Goal: Task Accomplishment & Management: Use online tool/utility

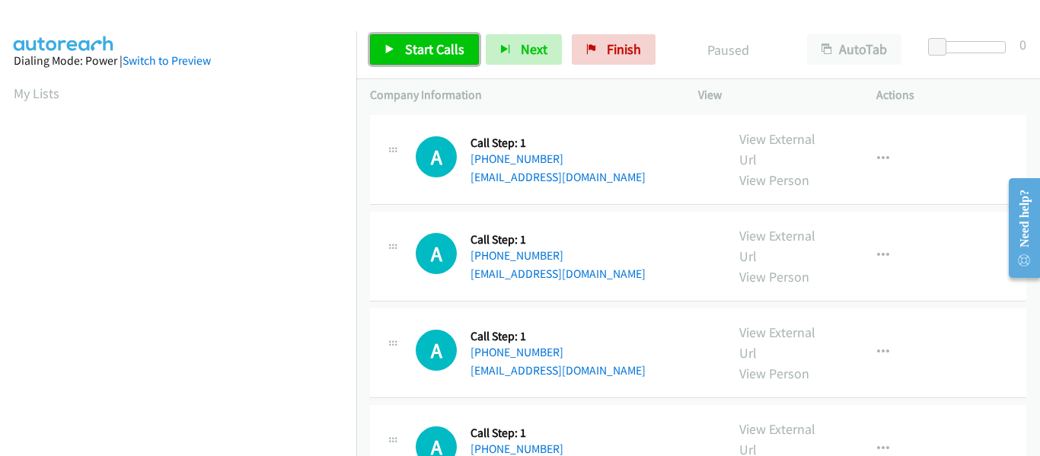
click at [383, 44] on link "Start Calls" at bounding box center [424, 49] width 109 height 30
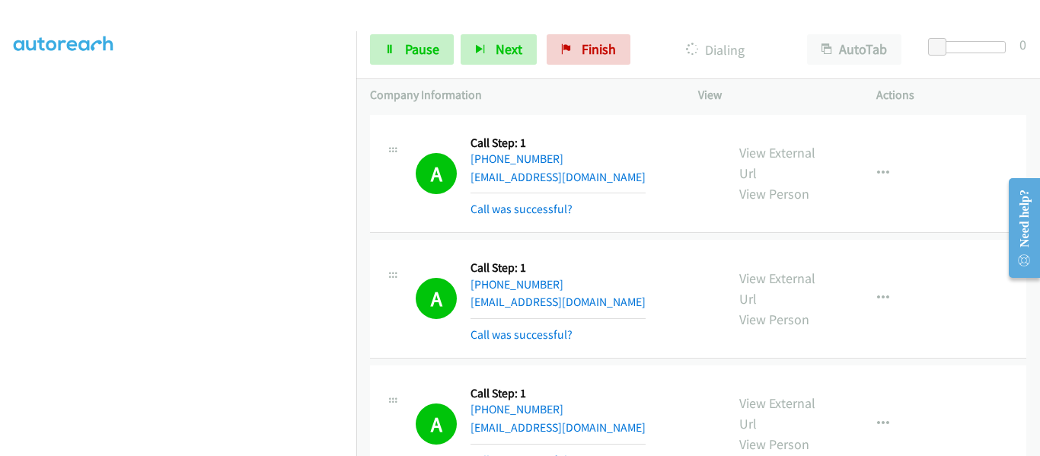
scroll to position [398, 0]
click at [389, 49] on icon at bounding box center [389, 50] width 11 height 11
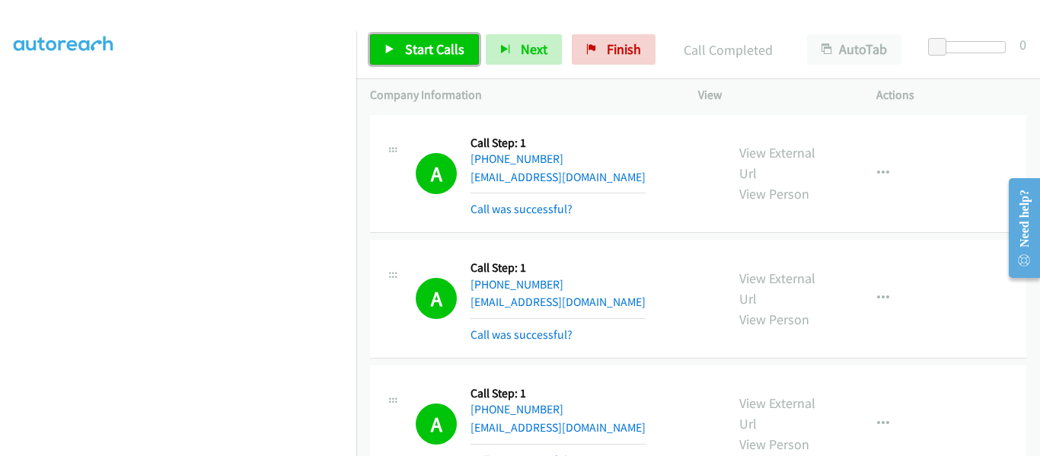
click at [387, 49] on icon at bounding box center [389, 50] width 11 height 11
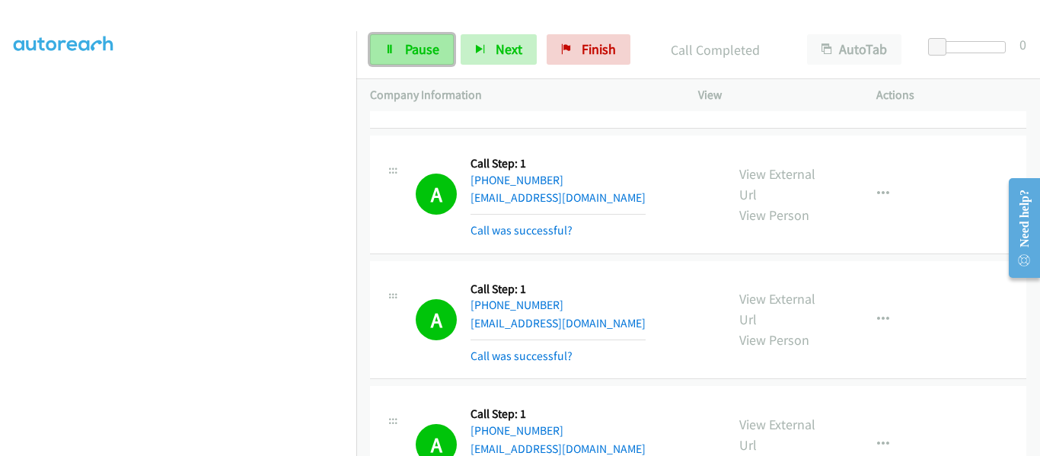
click at [384, 46] on icon at bounding box center [389, 50] width 11 height 11
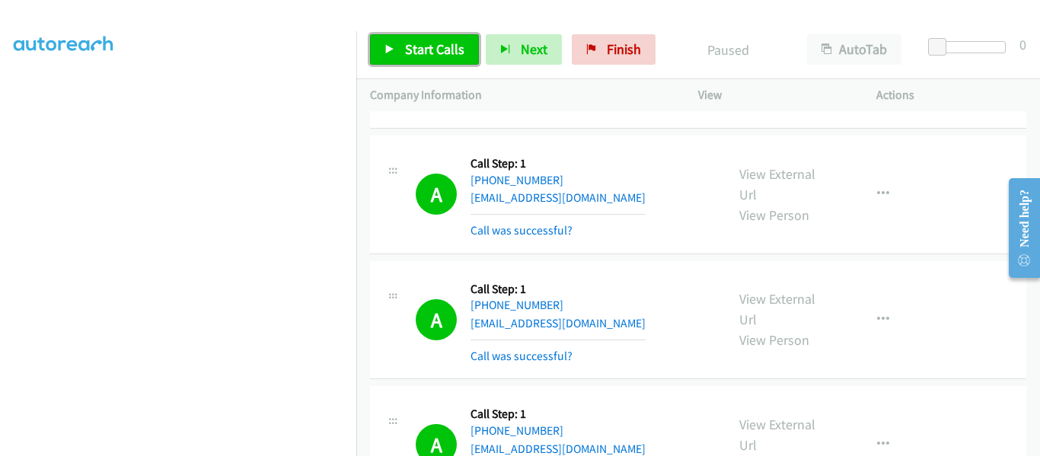
click at [381, 52] on link "Start Calls" at bounding box center [424, 49] width 109 height 30
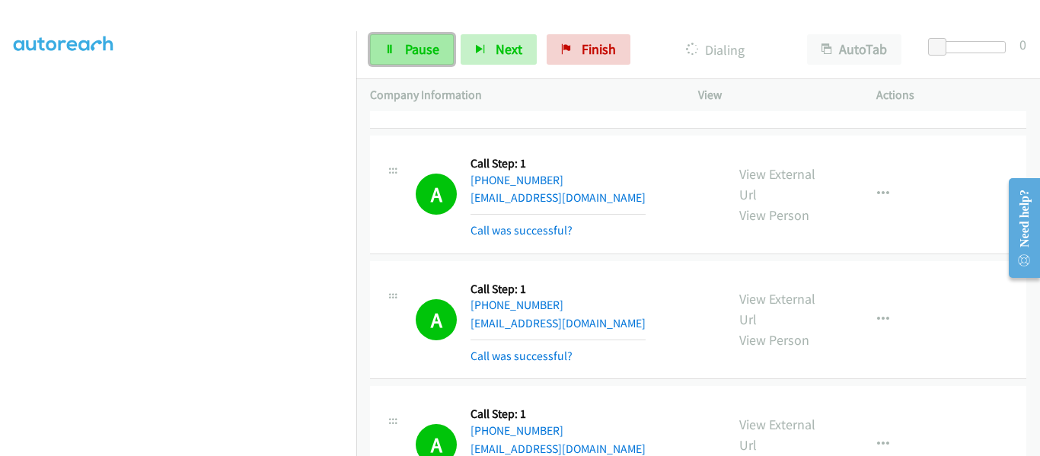
click at [403, 53] on link "Pause" at bounding box center [412, 49] width 84 height 30
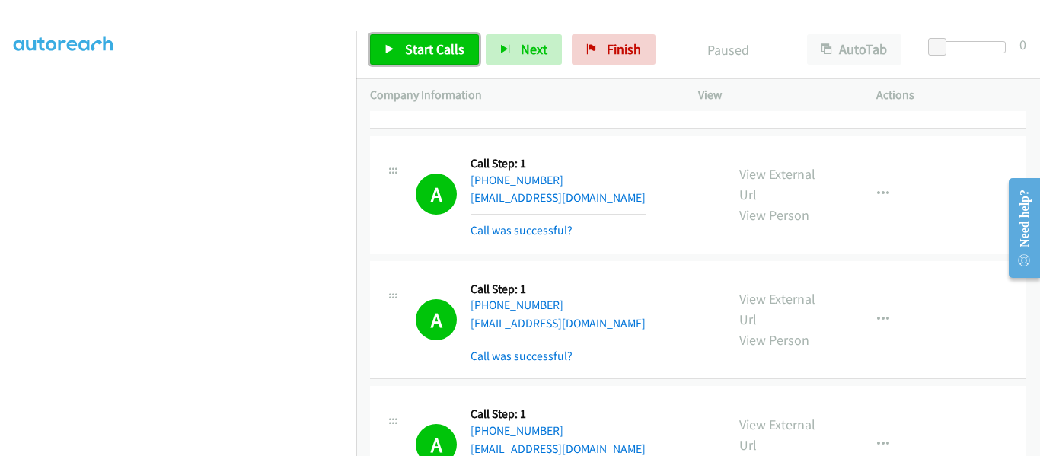
click at [390, 51] on icon at bounding box center [389, 50] width 11 height 11
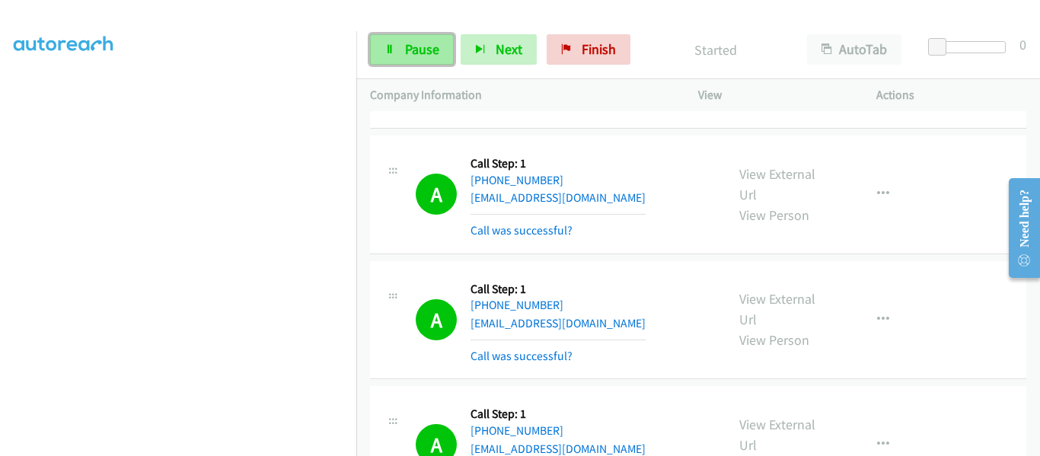
click at [402, 52] on link "Pause" at bounding box center [412, 49] width 84 height 30
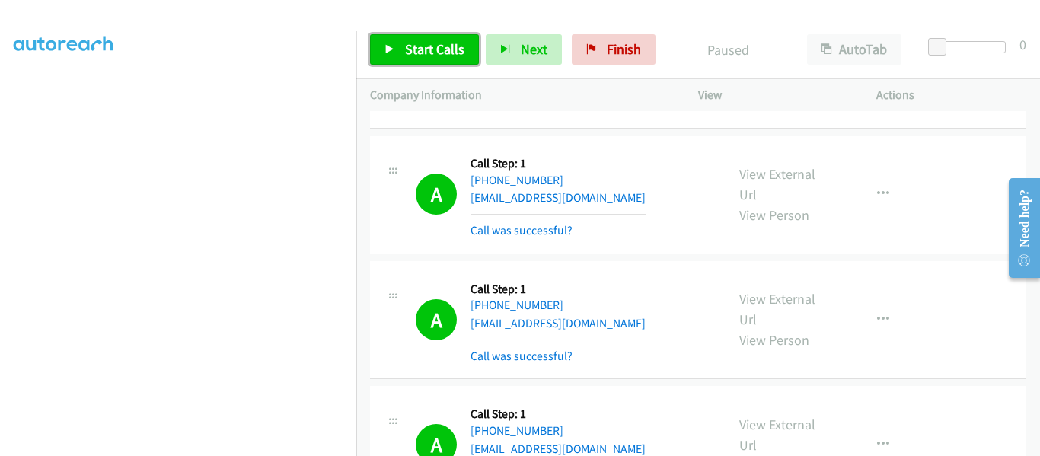
click at [384, 47] on link "Start Calls" at bounding box center [424, 49] width 109 height 30
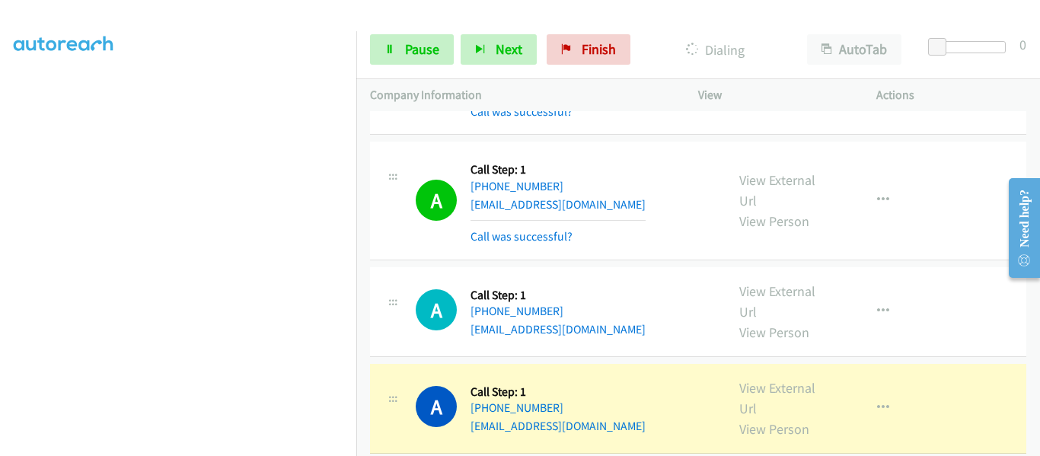
scroll to position [6773, 0]
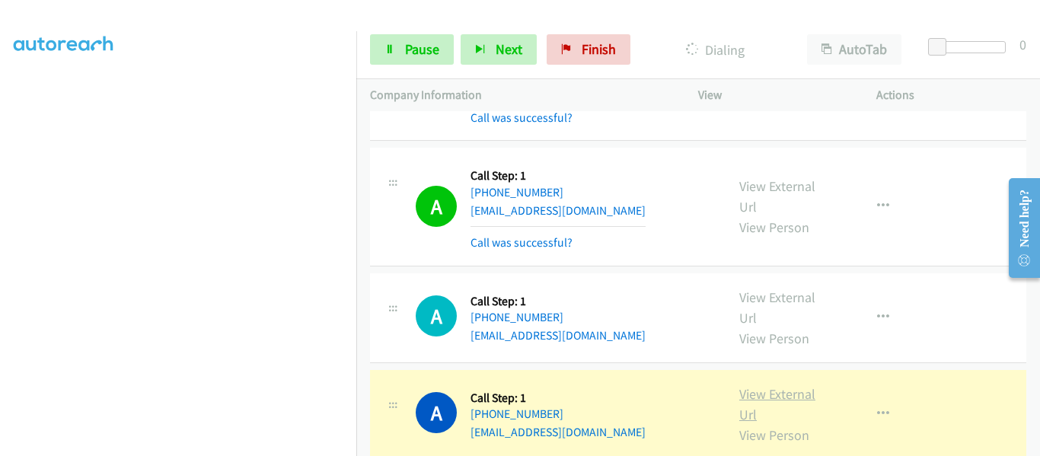
click at [782, 385] on link "View External Url" at bounding box center [777, 404] width 76 height 38
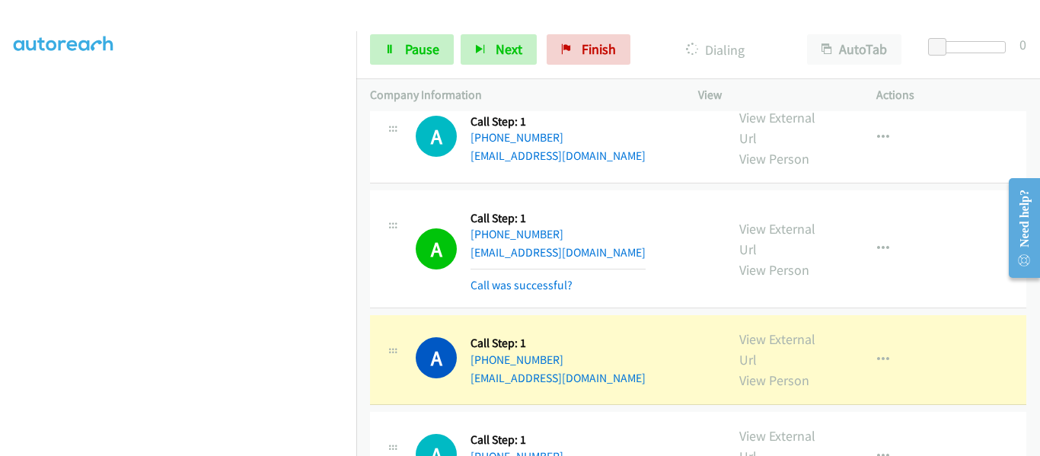
scroll to position [6926, 0]
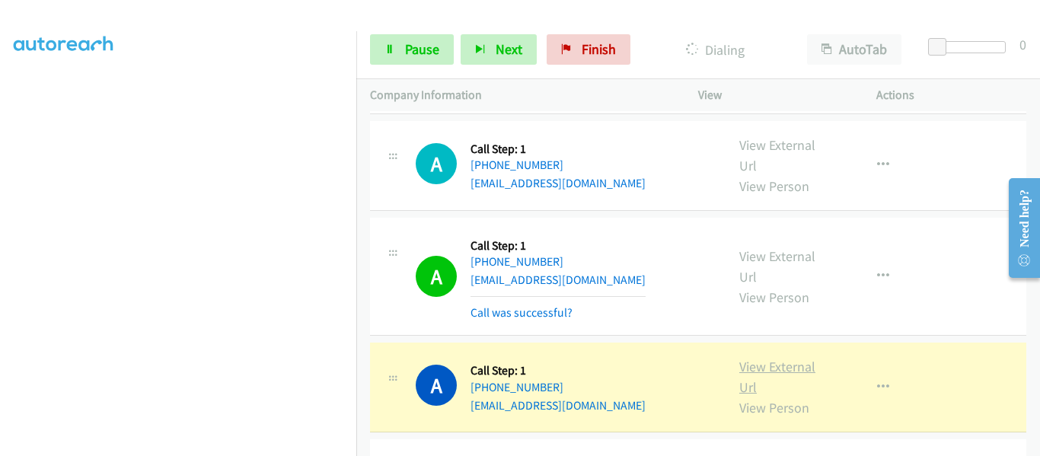
click at [766, 358] on link "View External Url" at bounding box center [777, 377] width 76 height 38
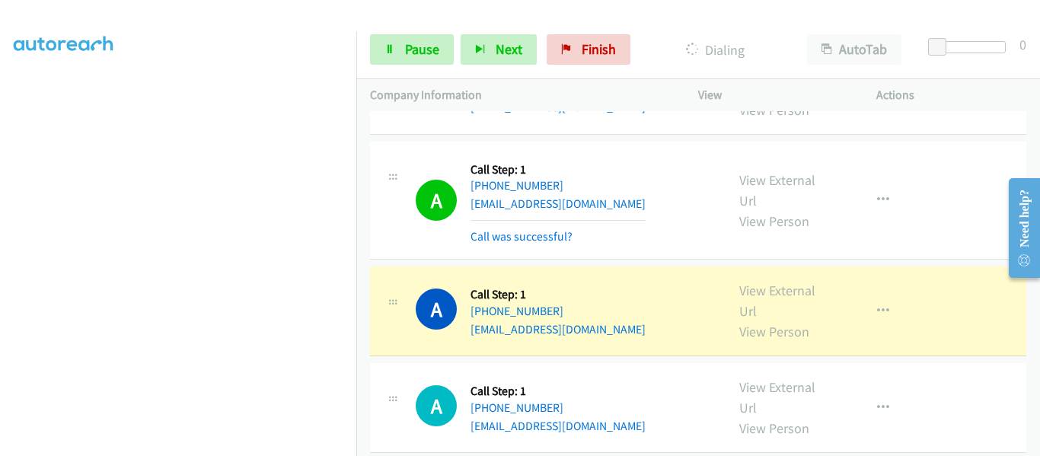
scroll to position [7078, 0]
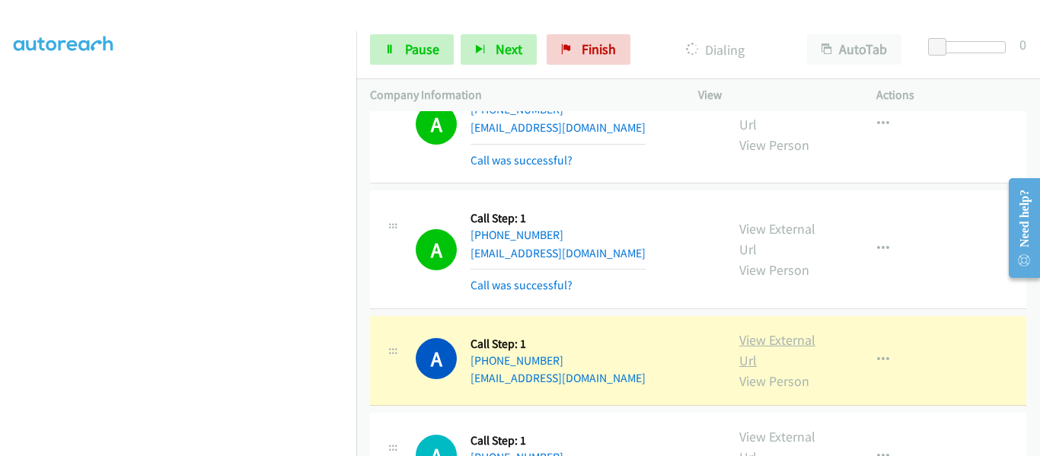
click at [764, 331] on link "View External Url" at bounding box center [777, 350] width 76 height 38
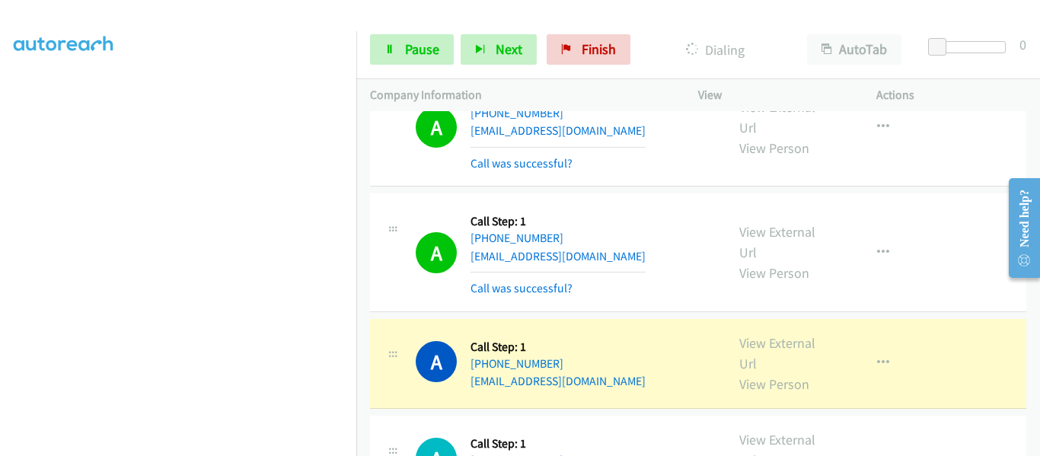
scroll to position [7336, 0]
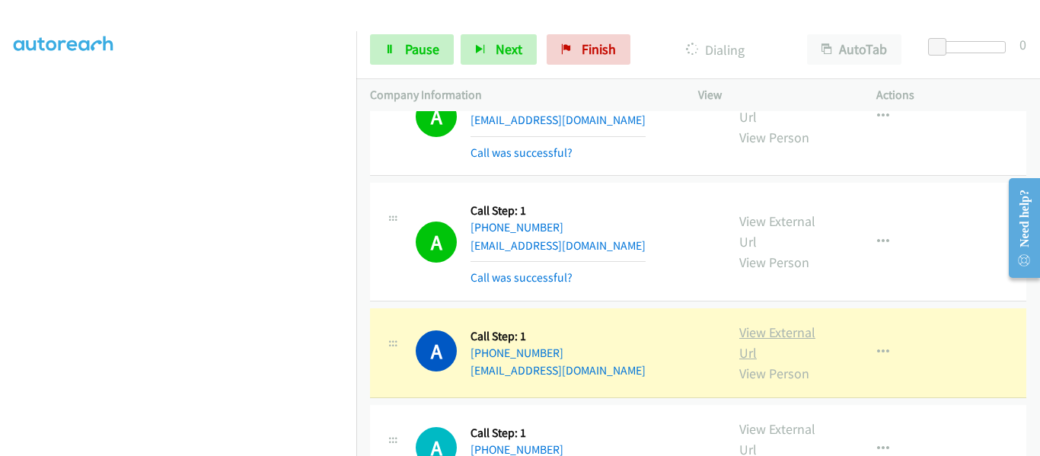
click at [768, 323] on link "View External Url" at bounding box center [777, 342] width 76 height 38
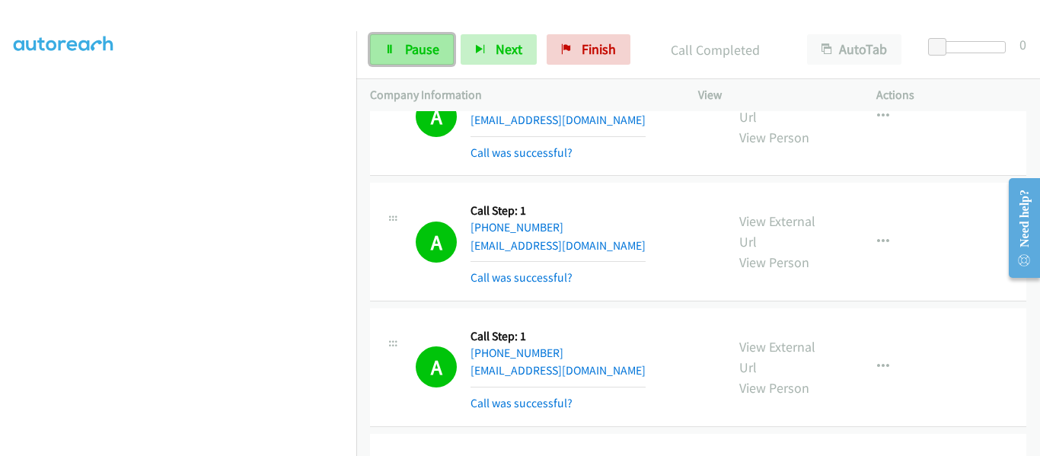
click at [396, 49] on link "Pause" at bounding box center [412, 49] width 84 height 30
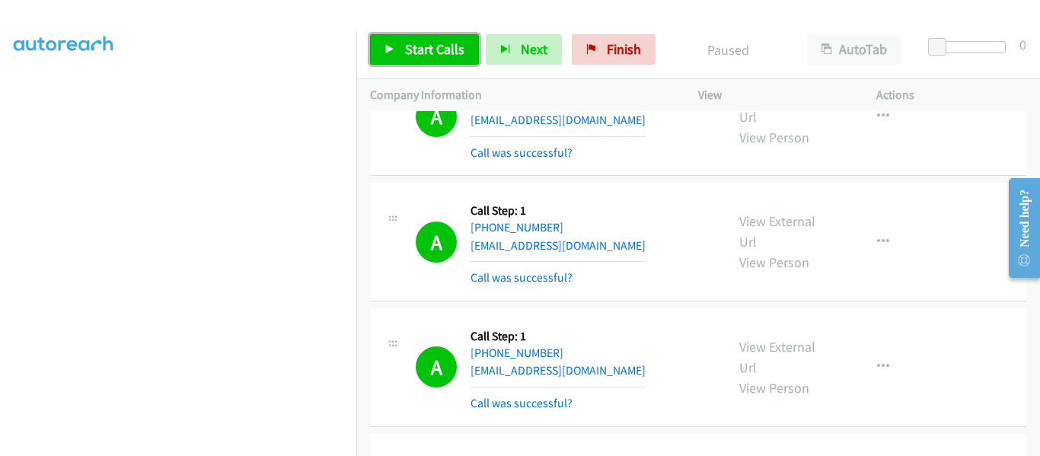
click at [390, 51] on icon at bounding box center [389, 50] width 11 height 11
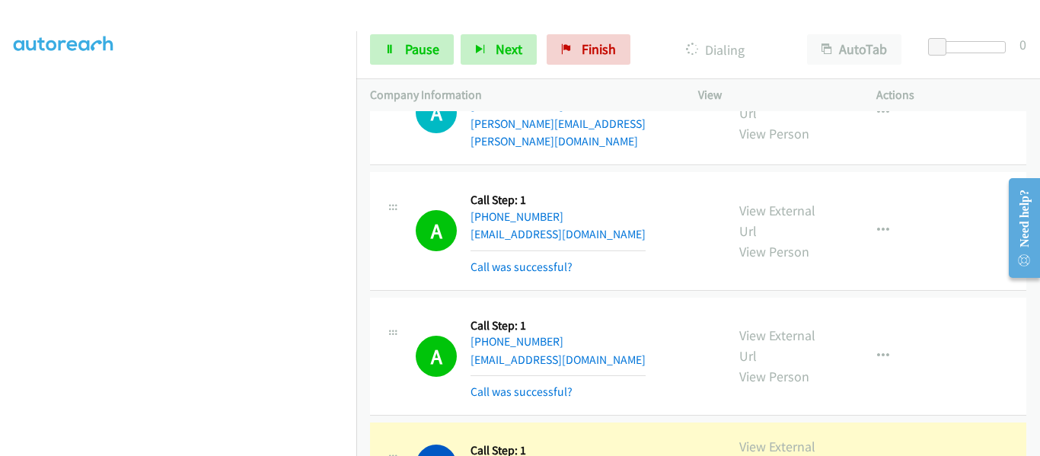
scroll to position [8337, 0]
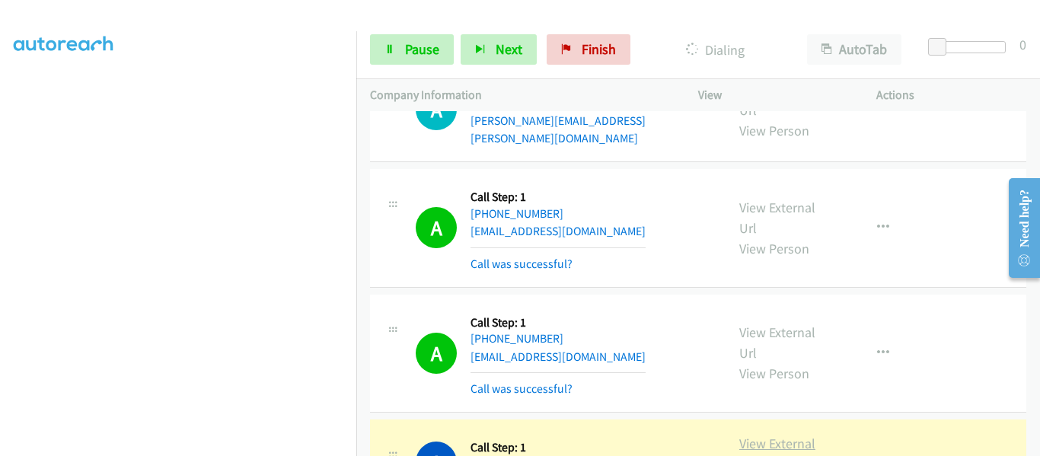
click at [768, 435] on link "View External Url" at bounding box center [777, 454] width 76 height 38
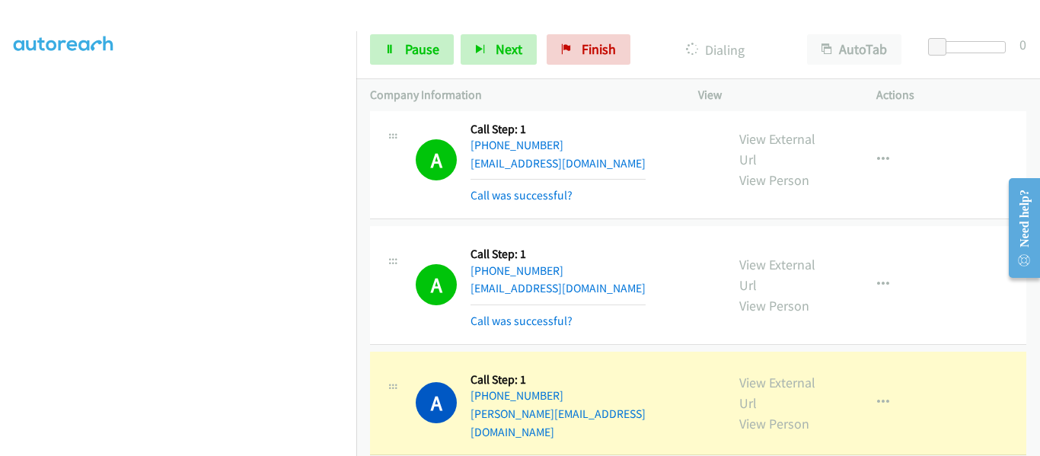
scroll to position [8566, 0]
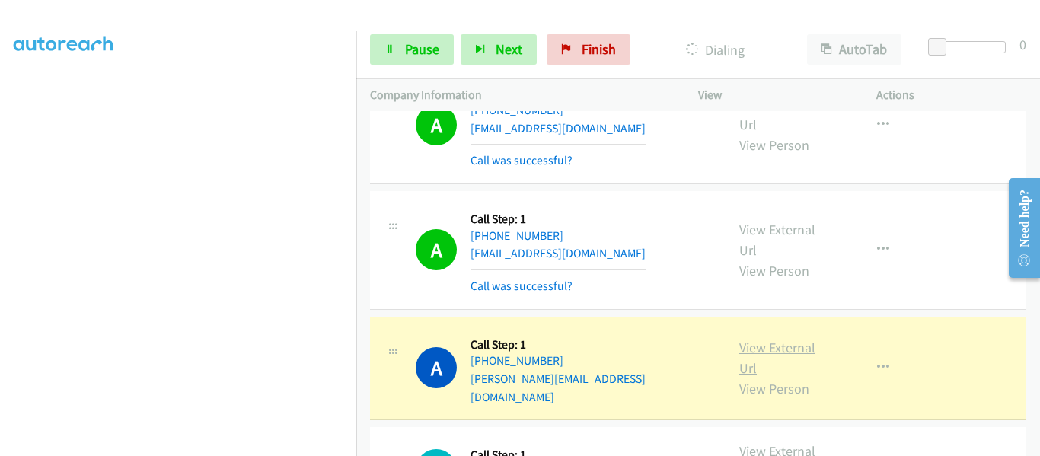
click at [757, 339] on link "View External Url" at bounding box center [777, 358] width 76 height 38
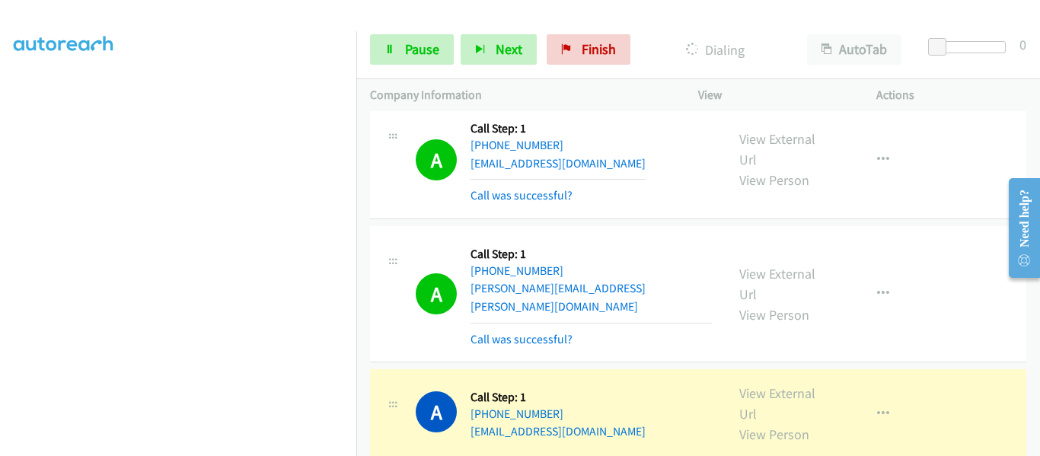
scroll to position [9022, 0]
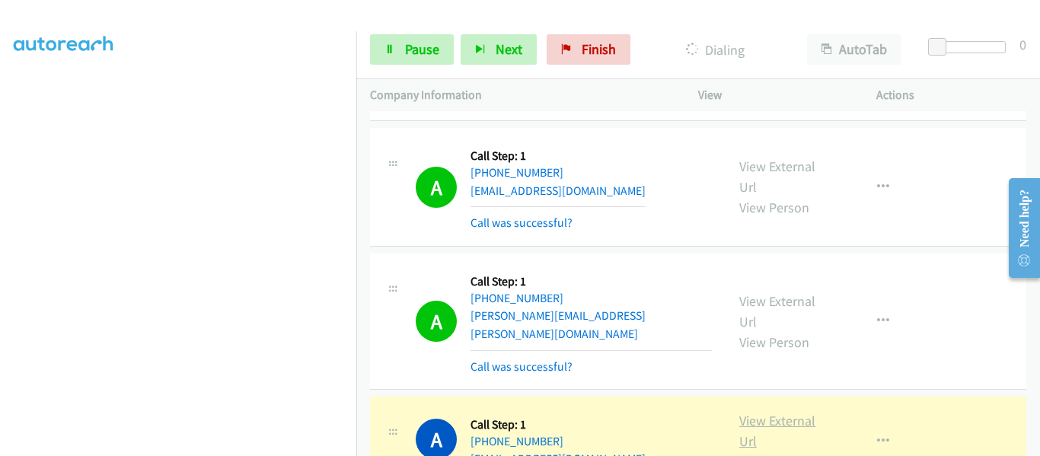
click at [763, 412] on link "View External Url" at bounding box center [777, 431] width 76 height 38
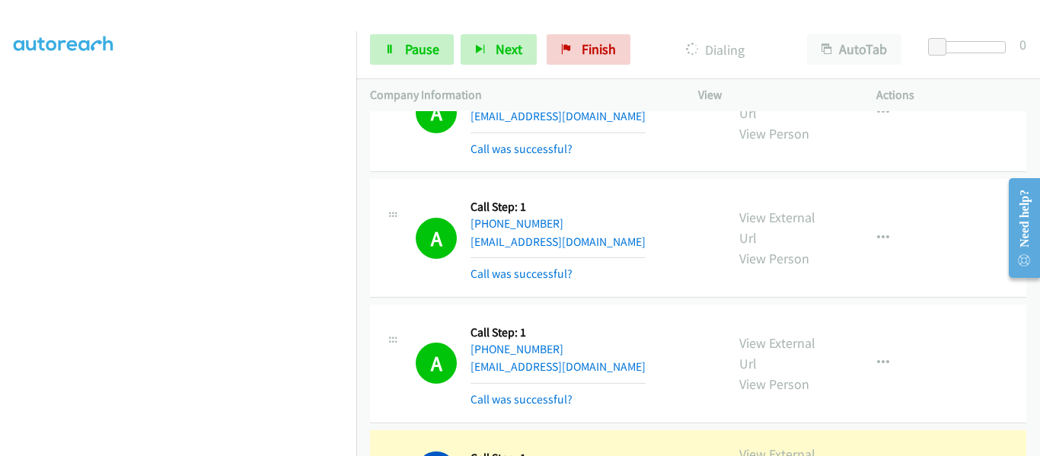
scroll to position [9767, 0]
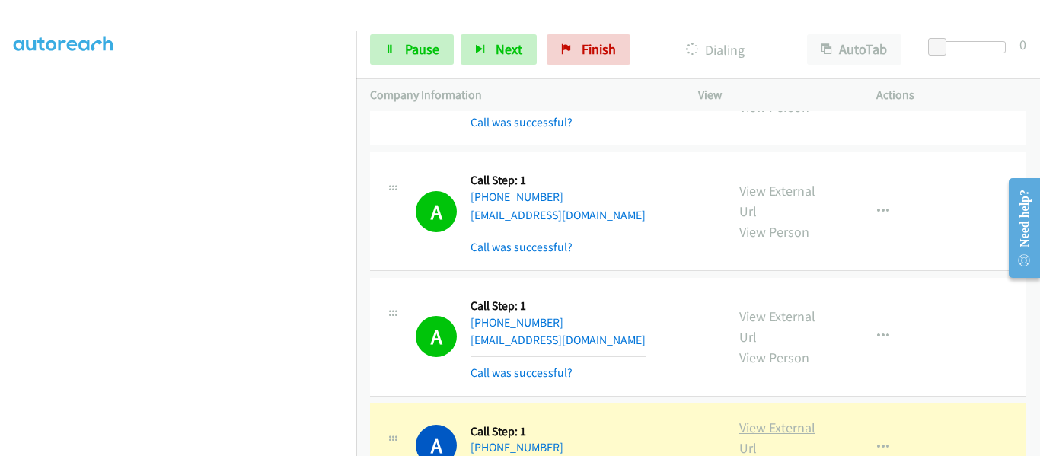
click at [760, 419] on link "View External Url" at bounding box center [777, 438] width 76 height 38
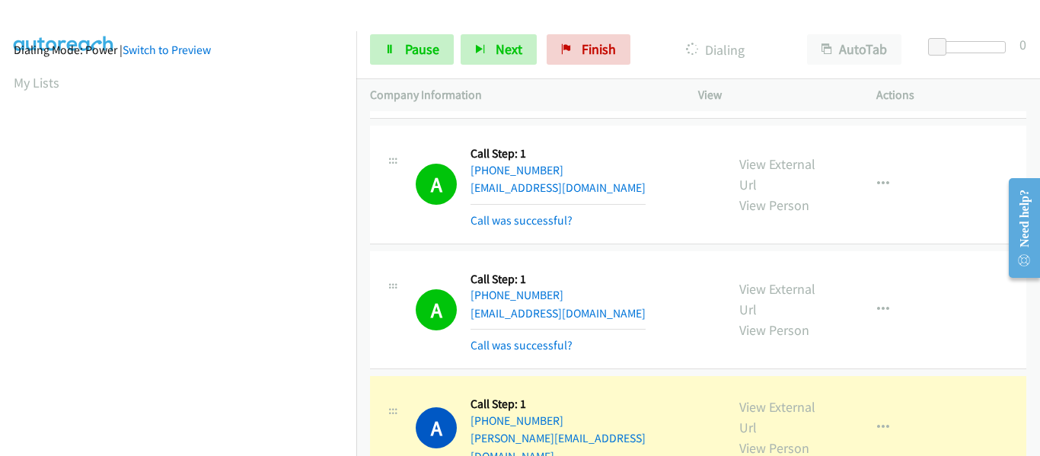
scroll to position [398, 0]
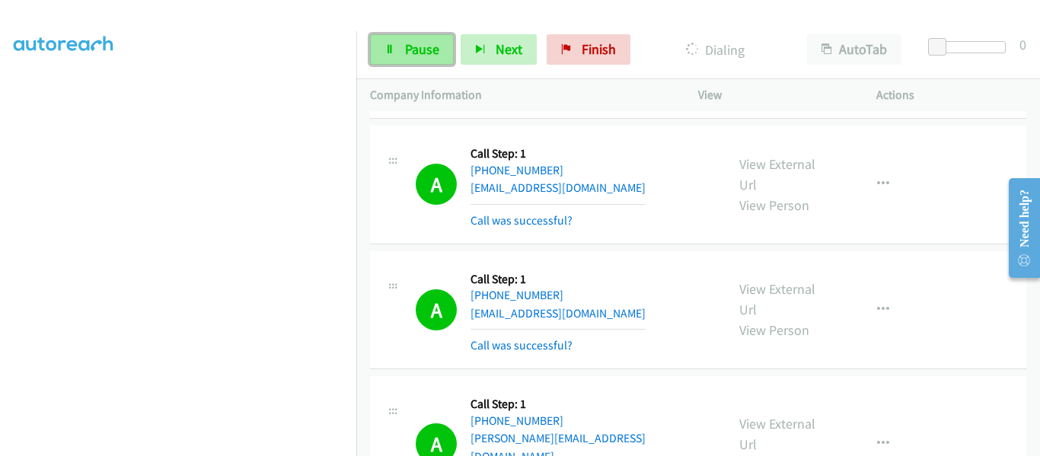
click at [405, 46] on span "Pause" at bounding box center [422, 49] width 34 height 18
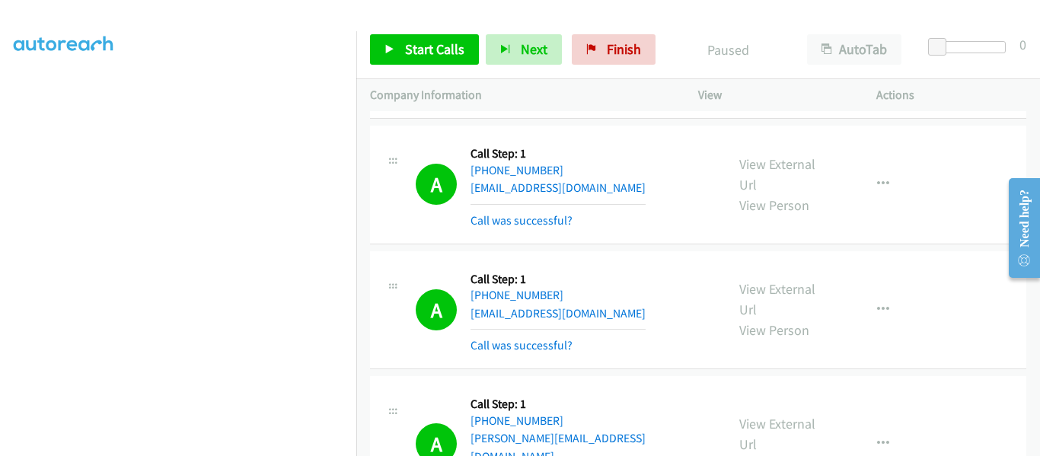
scroll to position [9996, 0]
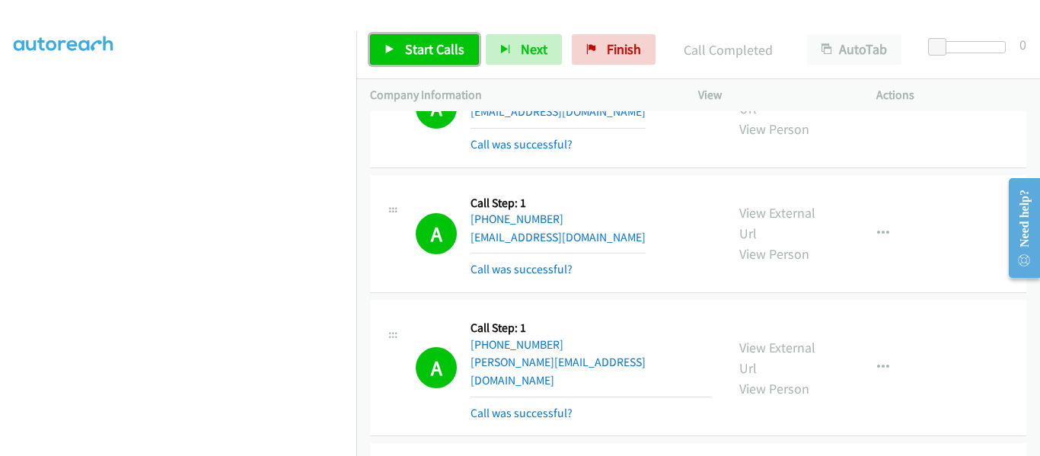
click at [390, 47] on icon at bounding box center [389, 50] width 11 height 11
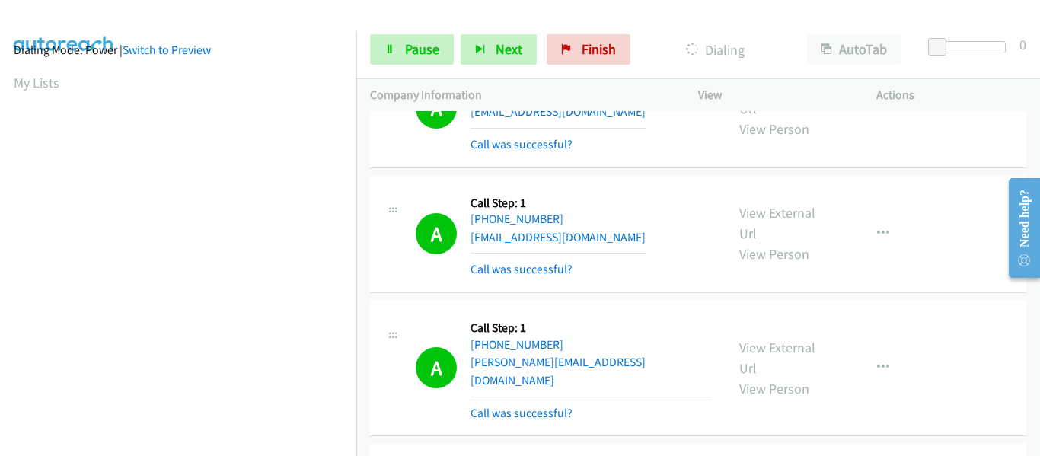
scroll to position [398, 0]
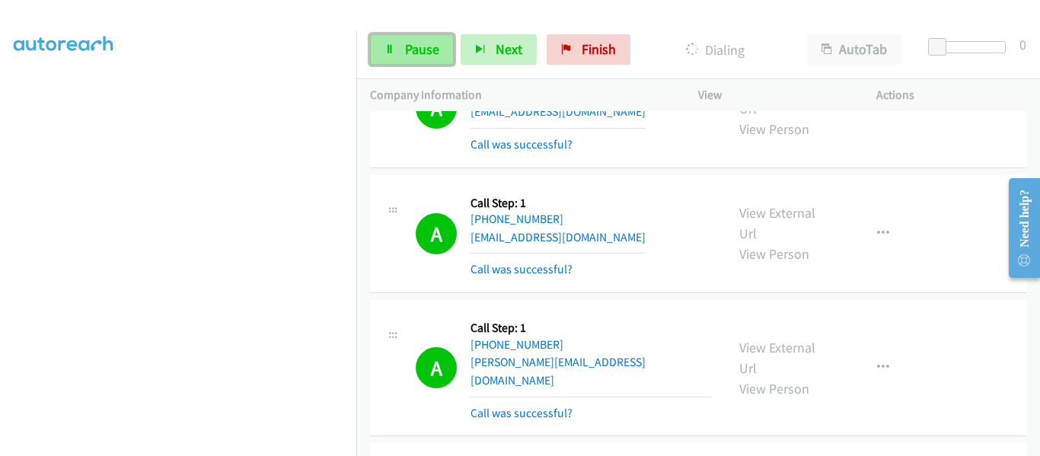
click at [397, 56] on link "Pause" at bounding box center [412, 49] width 84 height 30
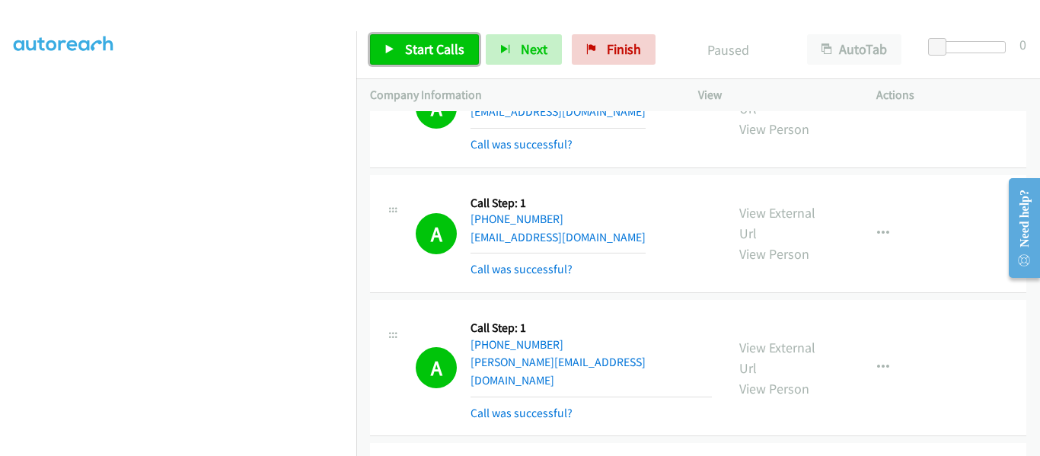
click at [390, 50] on icon at bounding box center [389, 50] width 11 height 11
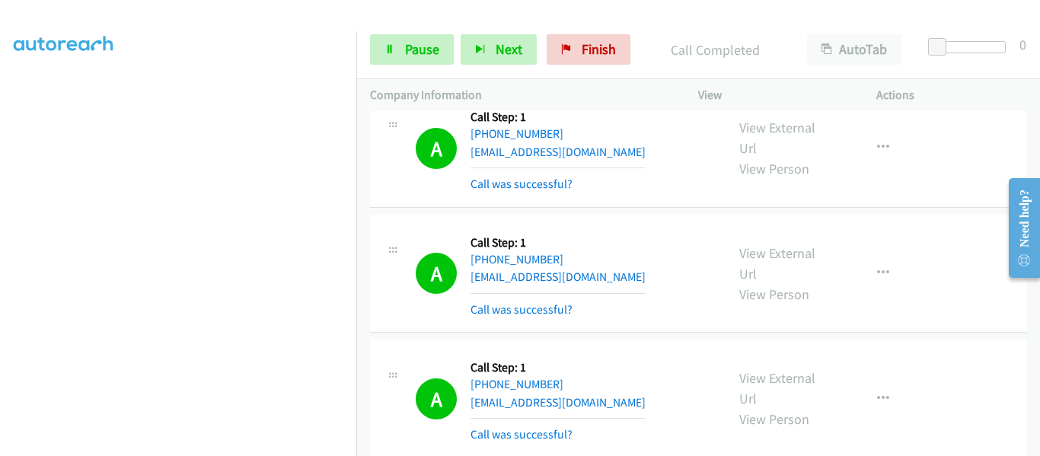
scroll to position [12345, 0]
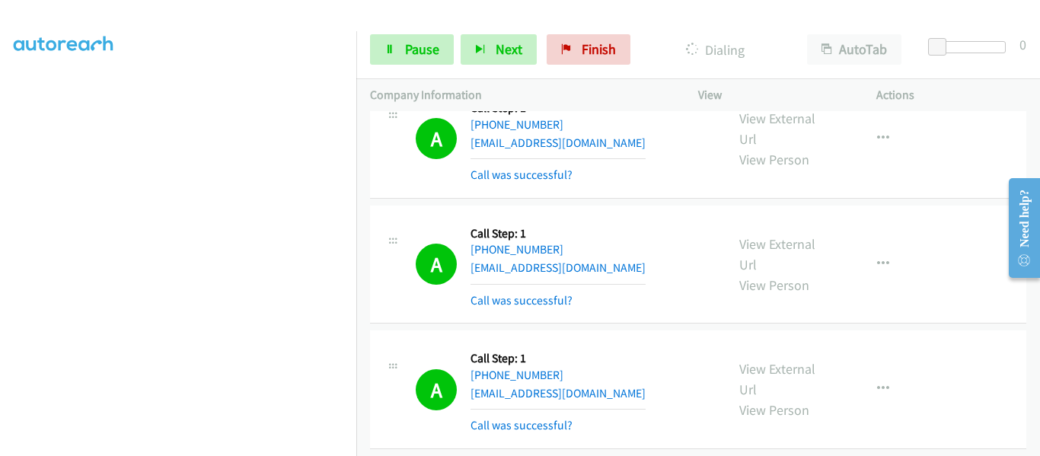
scroll to position [12802, 0]
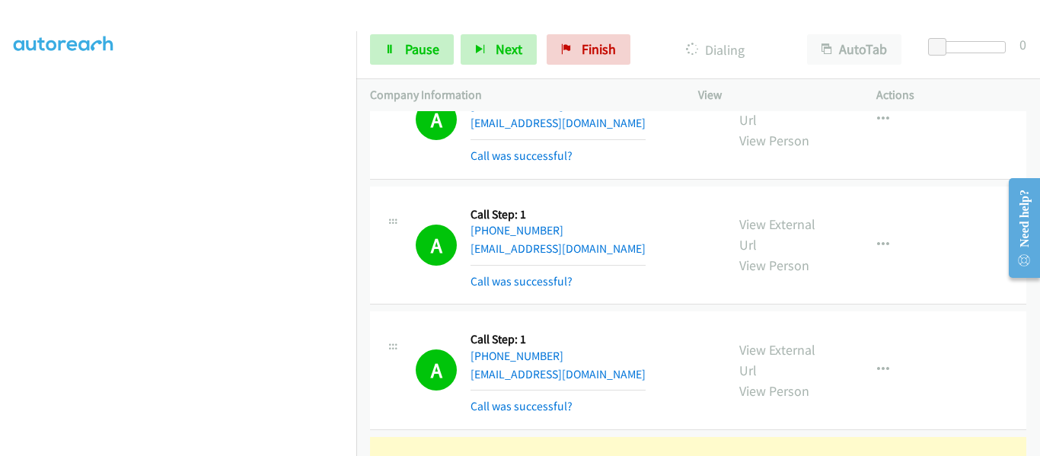
scroll to position [13318, 0]
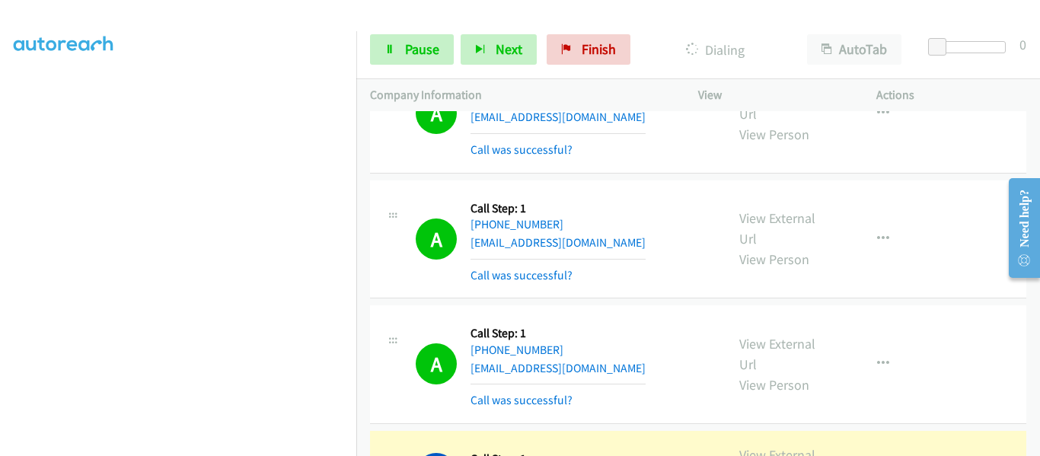
click at [772, 446] on link "View External Url" at bounding box center [777, 465] width 76 height 38
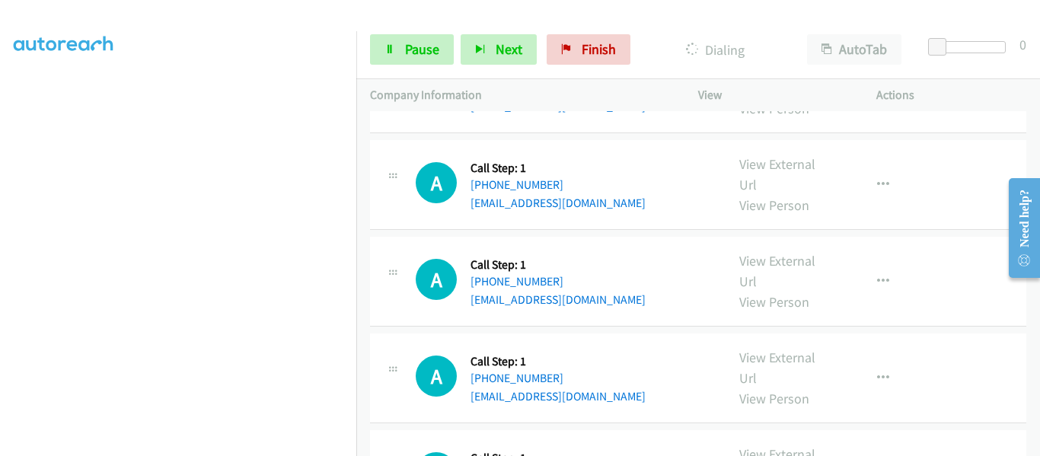
scroll to position [15180, 0]
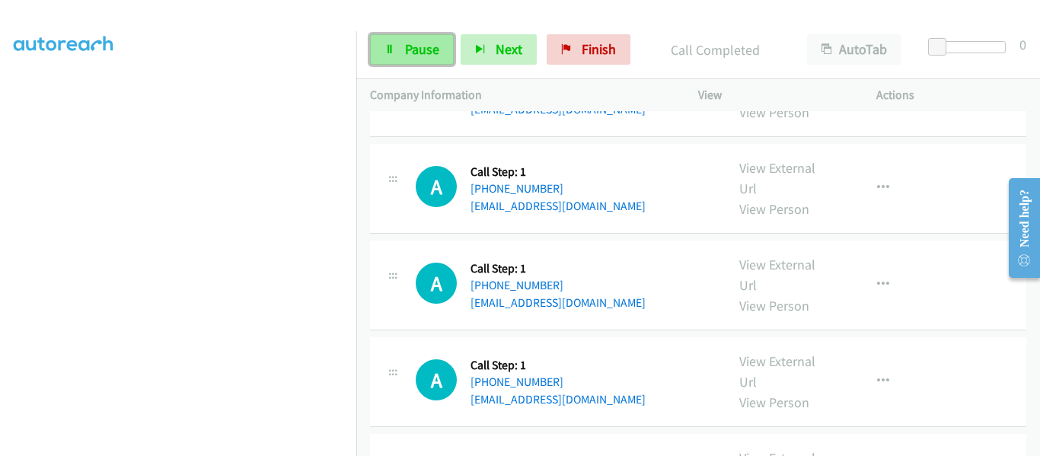
click at [406, 49] on span "Pause" at bounding box center [422, 49] width 34 height 18
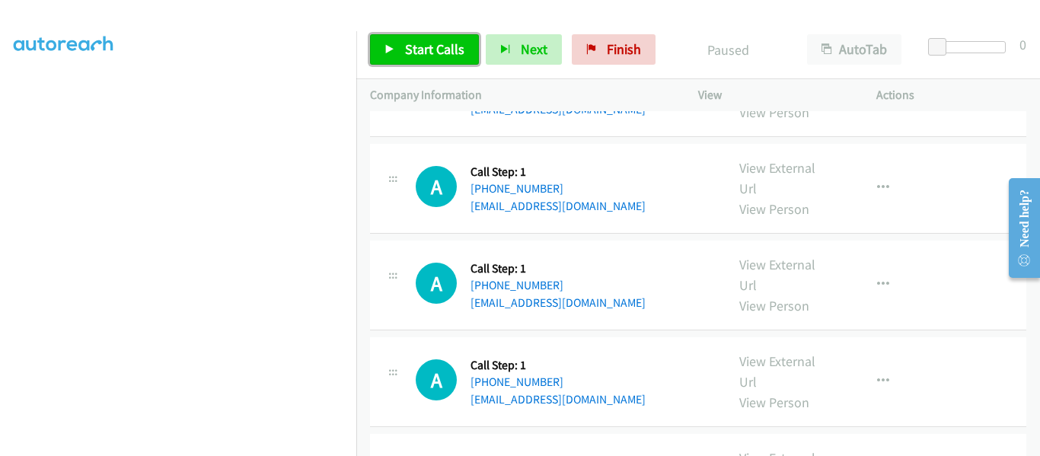
click at [385, 47] on icon at bounding box center [389, 50] width 11 height 11
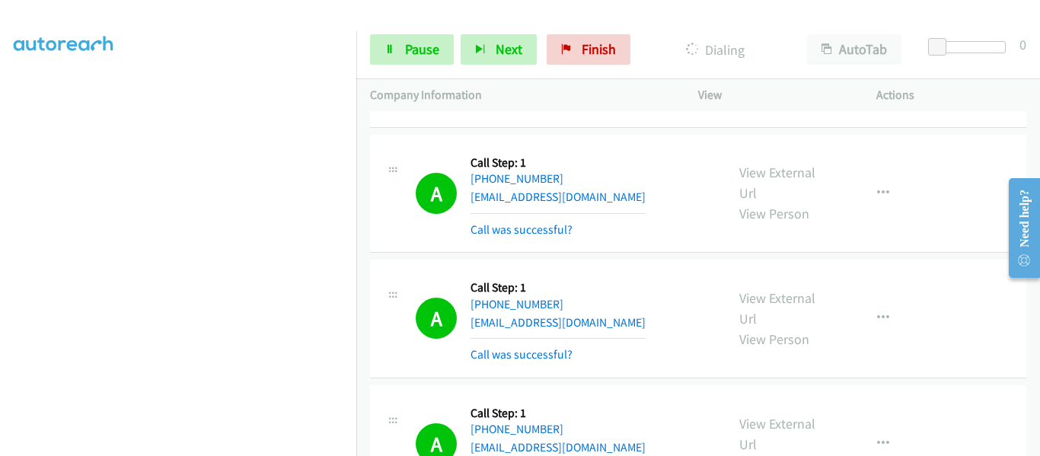
scroll to position [16325, 0]
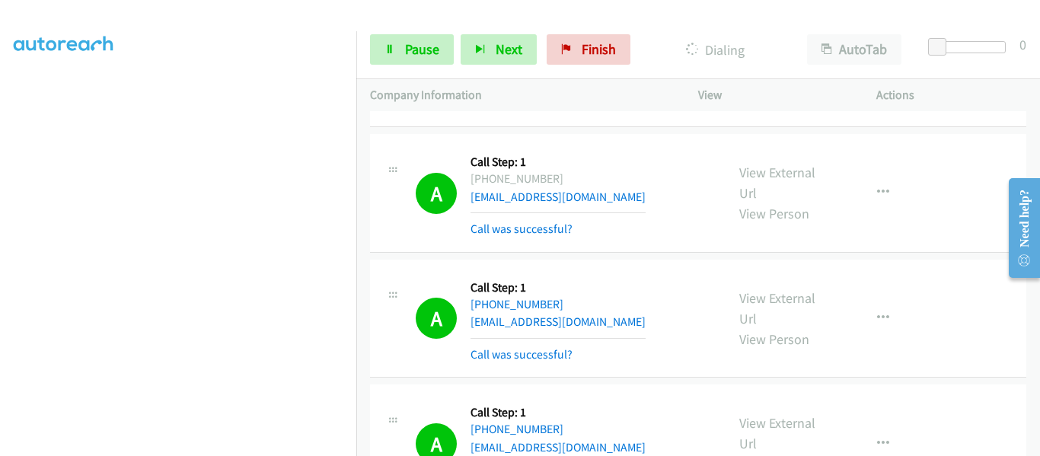
scroll to position [16651, 0]
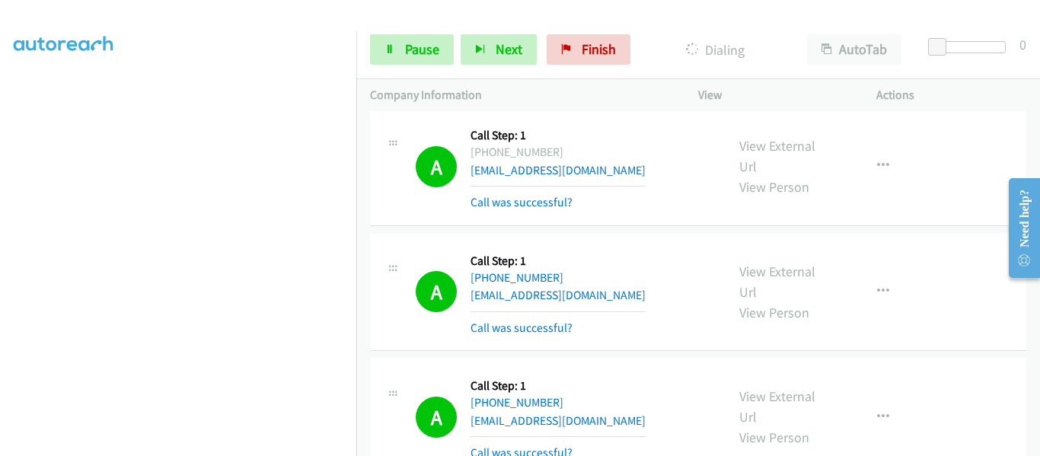
click at [406, 59] on link "Pause" at bounding box center [412, 49] width 84 height 30
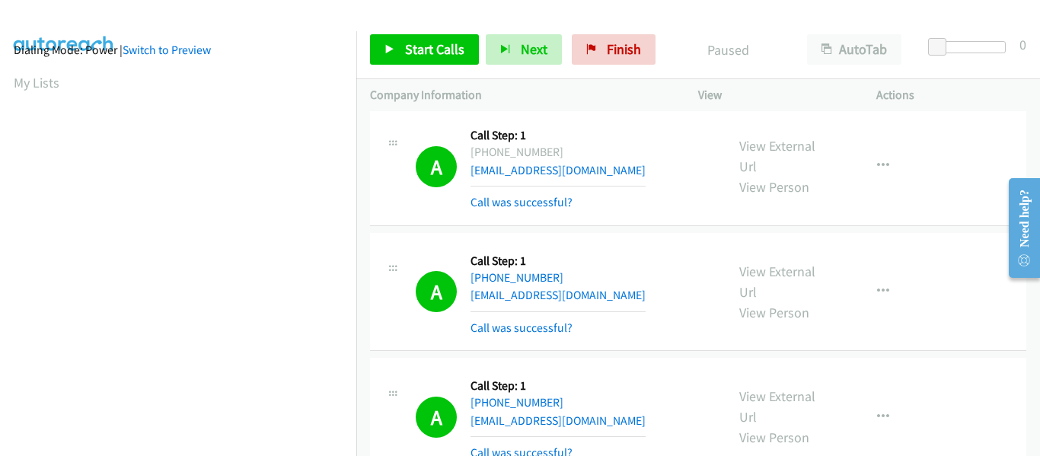
scroll to position [398, 0]
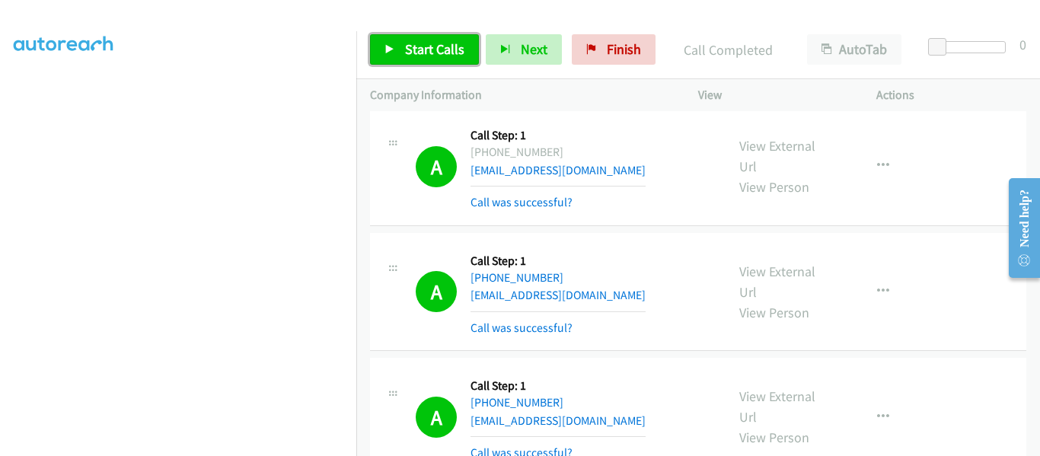
click at [385, 47] on icon at bounding box center [389, 50] width 11 height 11
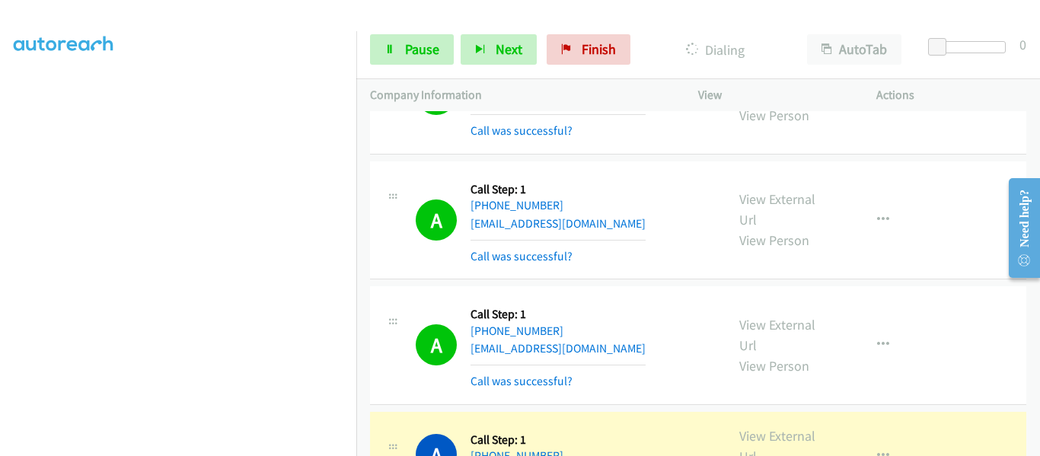
scroll to position [17869, 0]
click at [780, 426] on link "View External Url" at bounding box center [777, 445] width 76 height 38
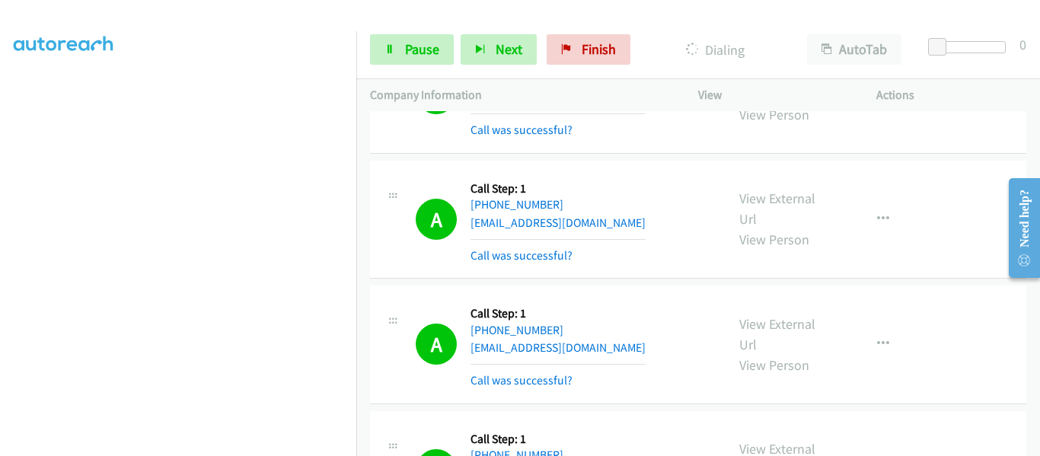
scroll to position [397, 0]
click at [422, 37] on link "Pause" at bounding box center [412, 49] width 84 height 30
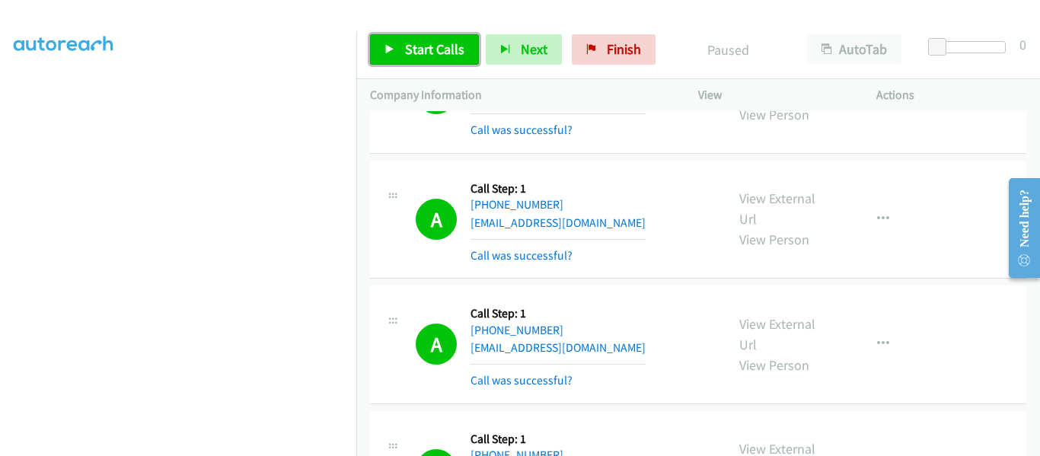
click at [394, 50] on icon at bounding box center [389, 50] width 11 height 11
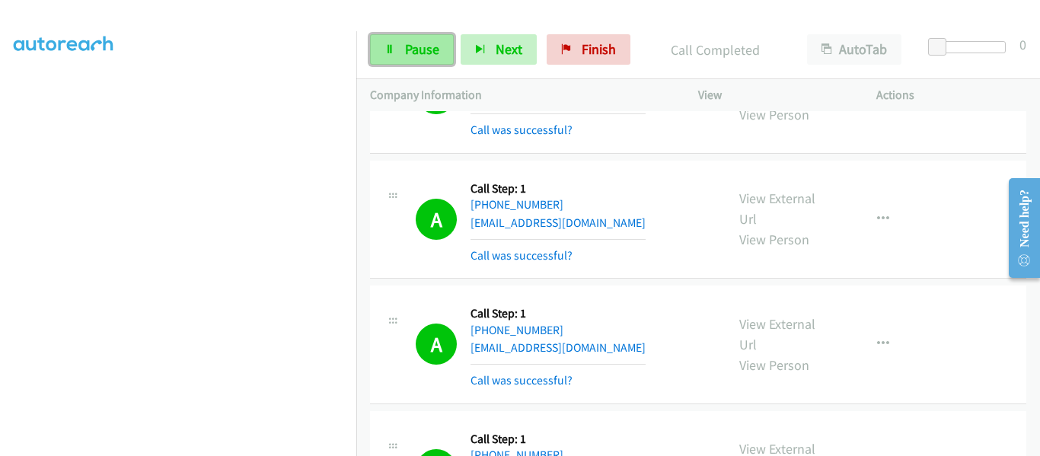
click at [384, 53] on icon at bounding box center [389, 50] width 11 height 11
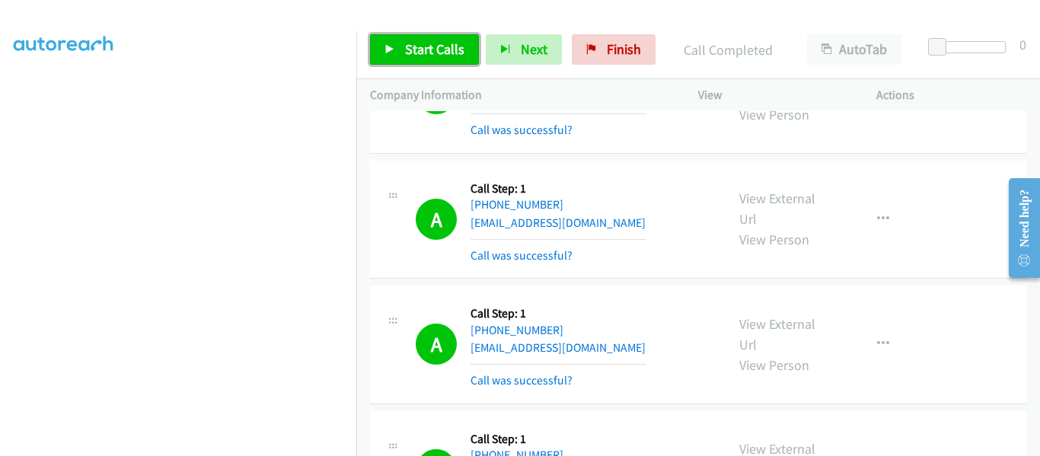
click at [390, 51] on icon at bounding box center [389, 50] width 11 height 11
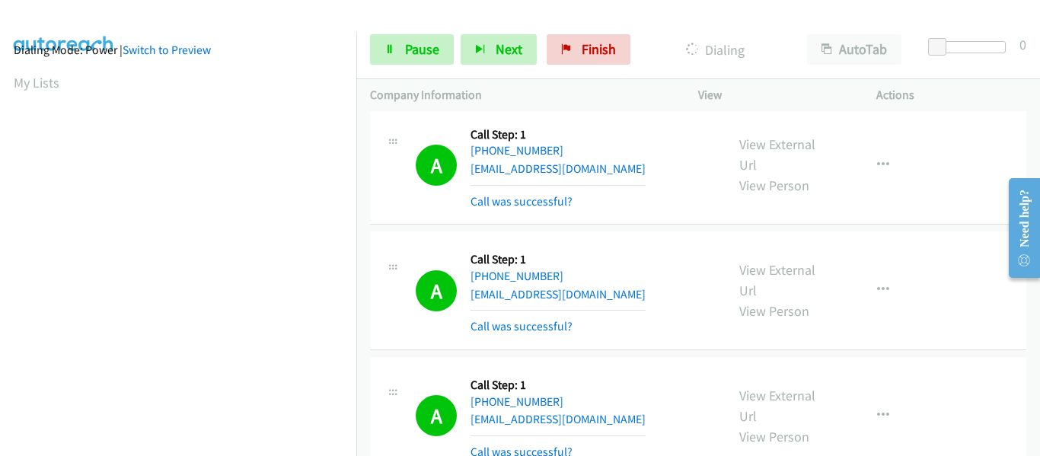
scroll to position [398, 0]
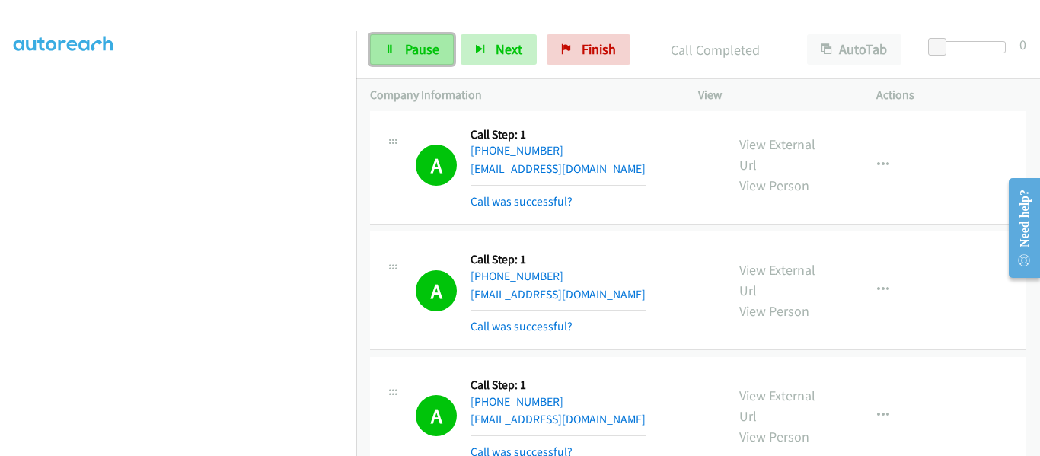
click at [405, 43] on span "Pause" at bounding box center [422, 49] width 34 height 18
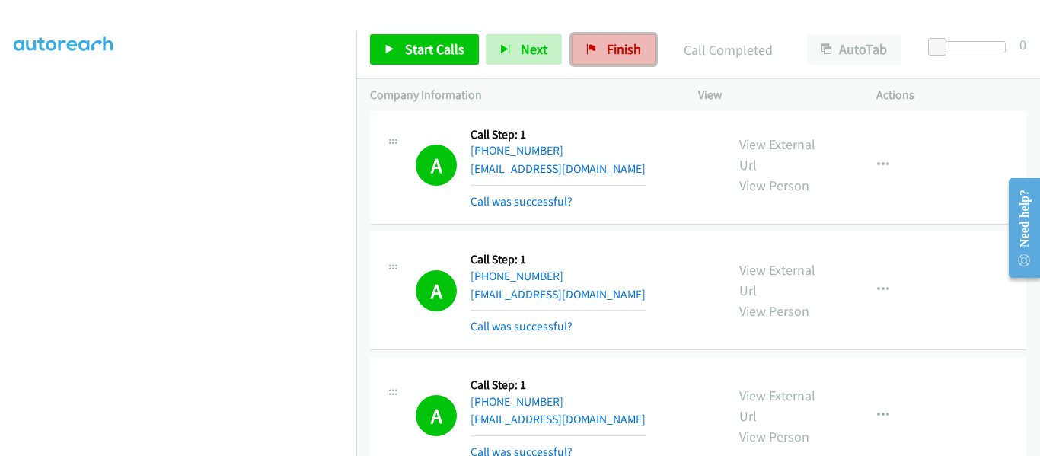
click at [600, 43] on link "Finish" at bounding box center [614, 49] width 84 height 30
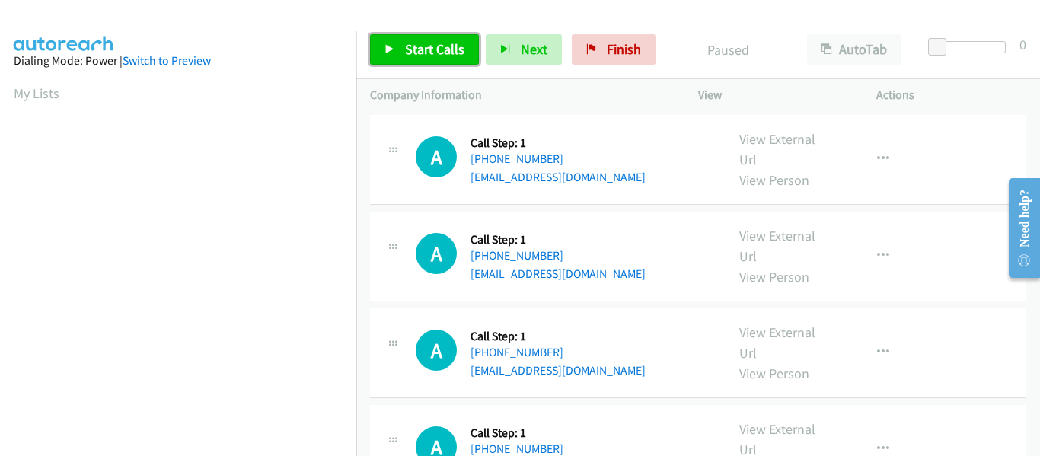
click at [390, 46] on icon at bounding box center [389, 50] width 11 height 11
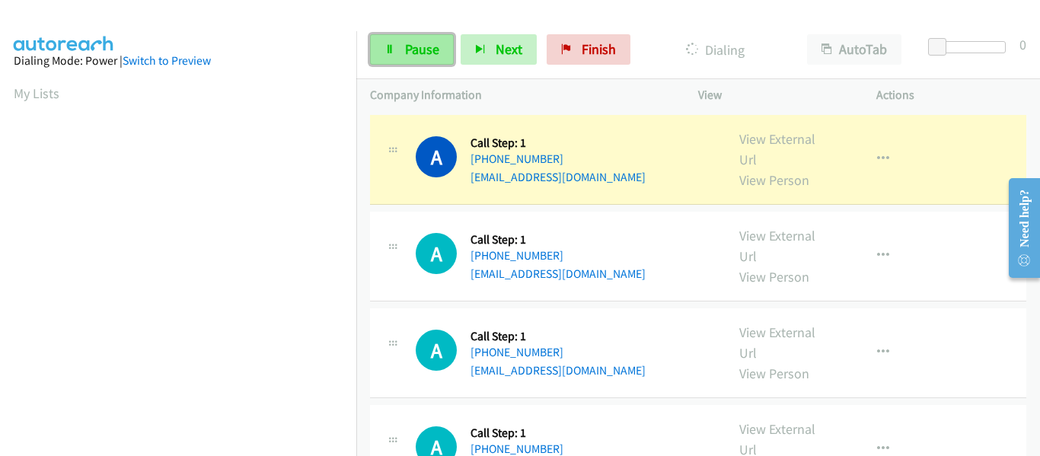
click at [414, 52] on span "Pause" at bounding box center [422, 49] width 34 height 18
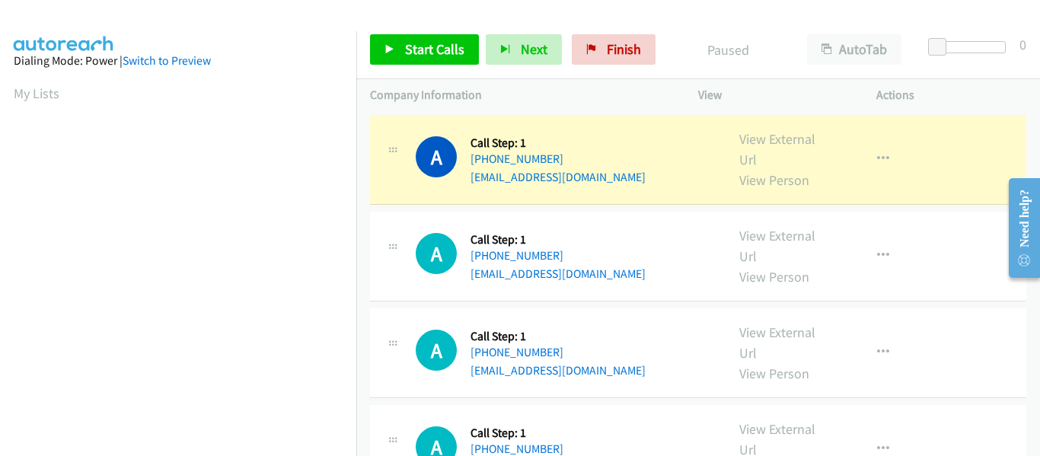
scroll to position [398, 0]
